Goal: Task Accomplishment & Management: Use online tool/utility

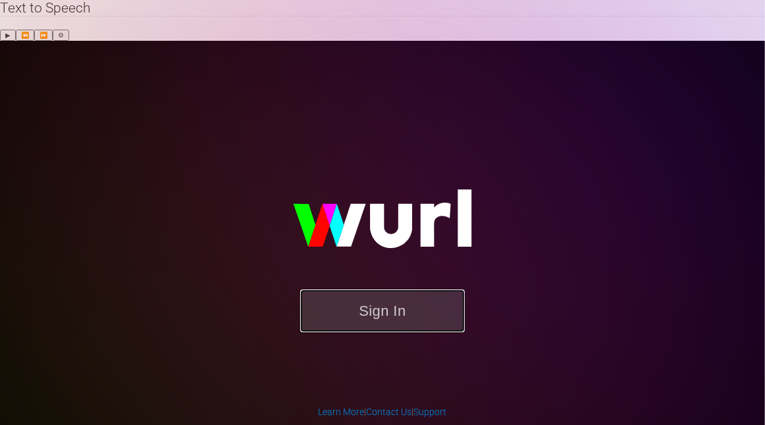
click at [379, 290] on button "Sign In" at bounding box center [382, 311] width 165 height 43
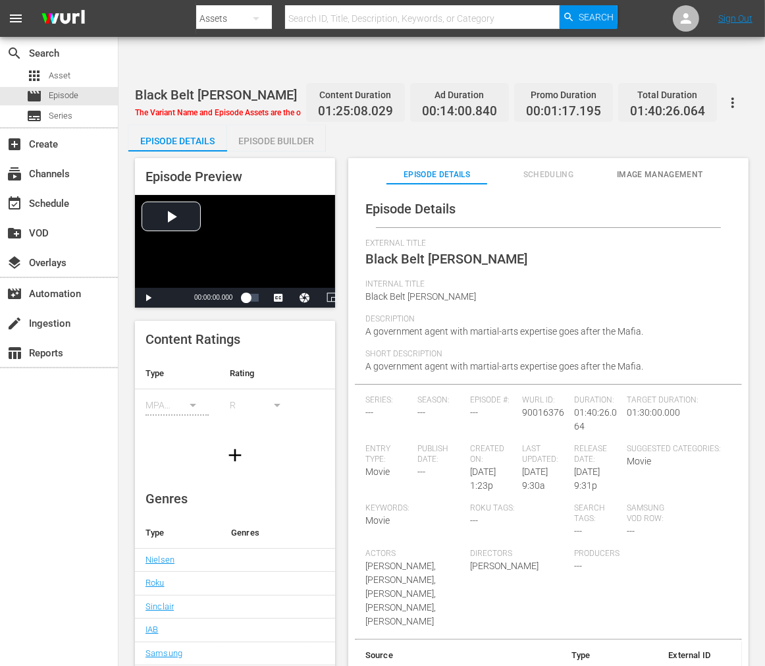
click at [543, 168] on span "Scheduling" at bounding box center [548, 175] width 100 height 14
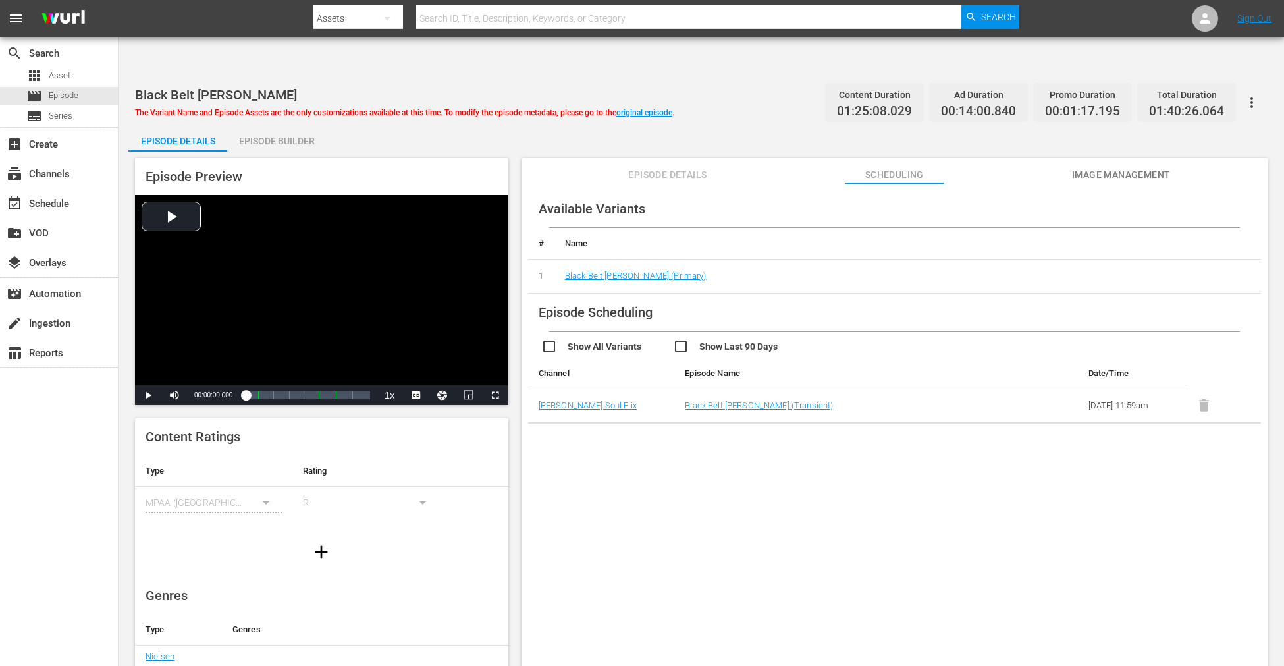
click at [662, 425] on div "Available Variants # Name 1 Black Belt [PERSON_NAME] (Primary) Episode Scheduli…" at bounding box center [894, 441] width 746 height 514
click at [637, 425] on div "Available Variants # Name 1 Black Belt [PERSON_NAME] (Primary) Episode Scheduli…" at bounding box center [894, 441] width 746 height 514
click at [764, 425] on div "Available Variants # Name 1 Black Belt [PERSON_NAME] (Primary) Episode Scheduli…" at bounding box center [894, 441] width 746 height 514
click at [1003, 615] on div "Available Variants # Name 1 Black Belt [PERSON_NAME] (Primary) Episode Scheduli…" at bounding box center [894, 441] width 746 height 514
